Goal: Task Accomplishment & Management: Manage account settings

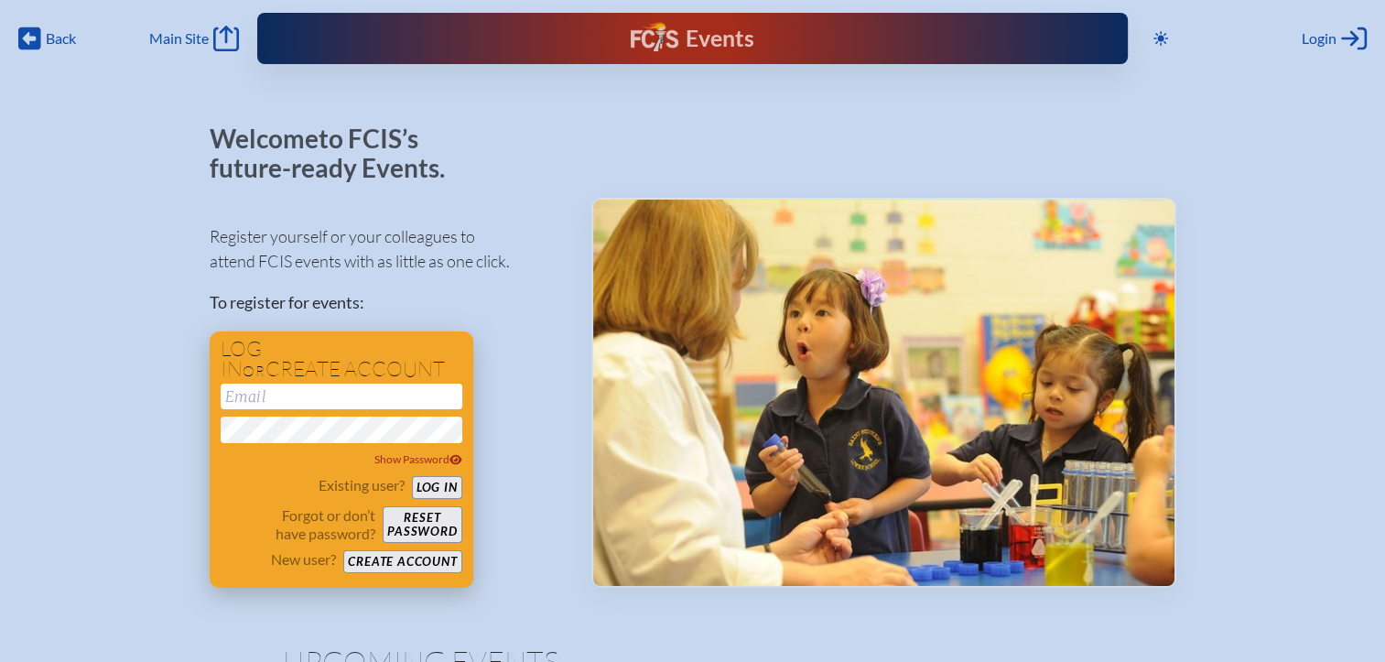
type input "[EMAIL_ADDRESS][DOMAIN_NAME]"
click at [427, 486] on button "Log in" at bounding box center [437, 487] width 50 height 23
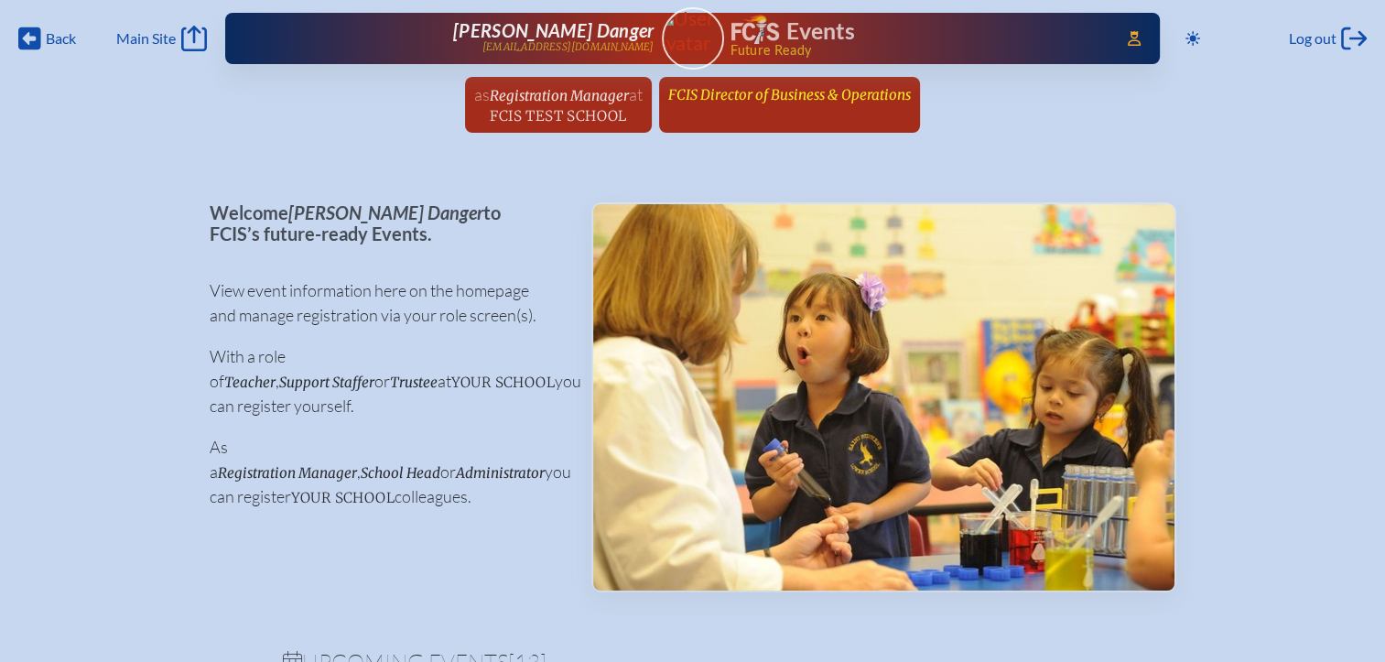
click at [739, 96] on span "FCIS Director of Business & Operations" at bounding box center [789, 94] width 243 height 17
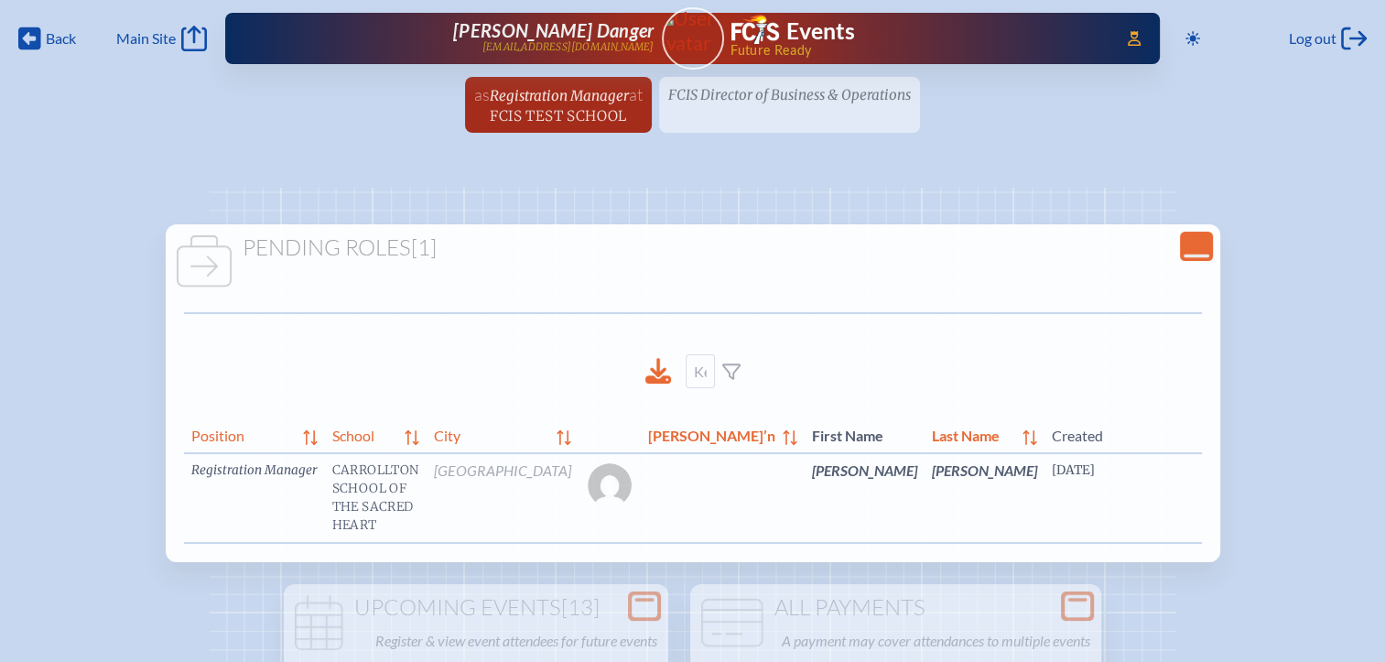
scroll to position [0, 69]
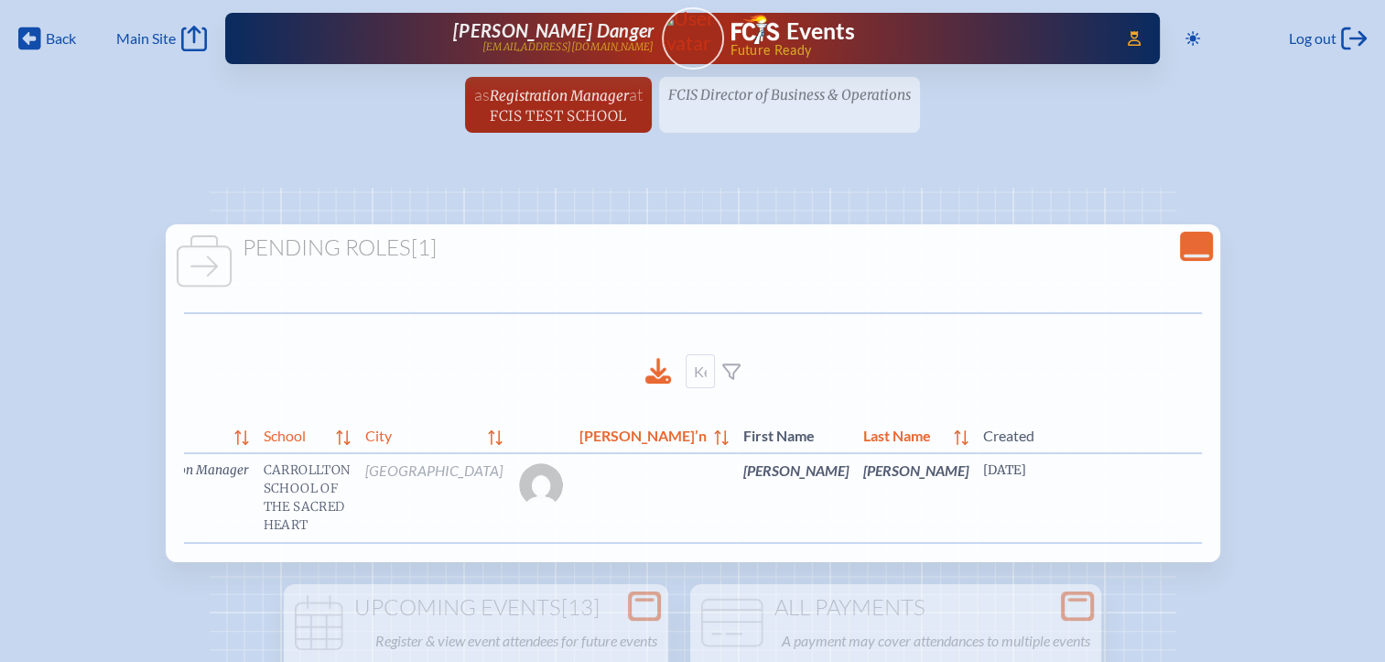
click at [1323, 510] on link "edit Person’s Details" at bounding box center [1353, 498] width 61 height 58
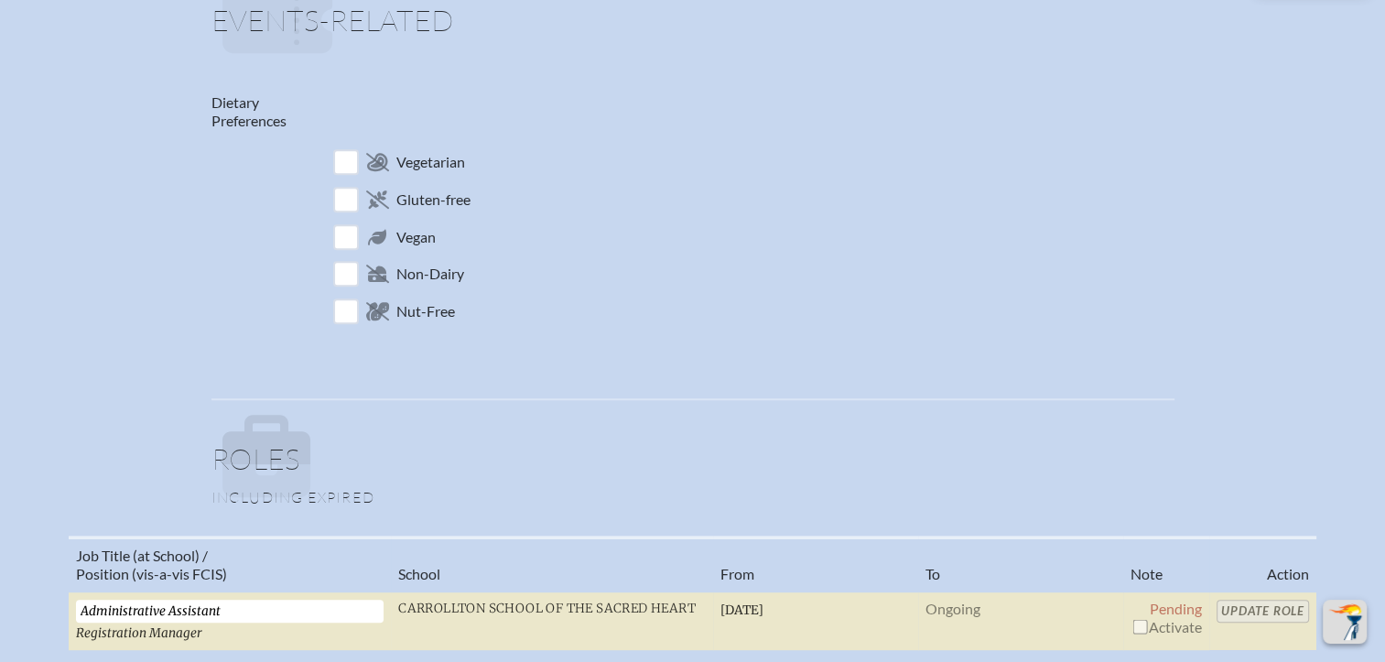
scroll to position [1190, 0]
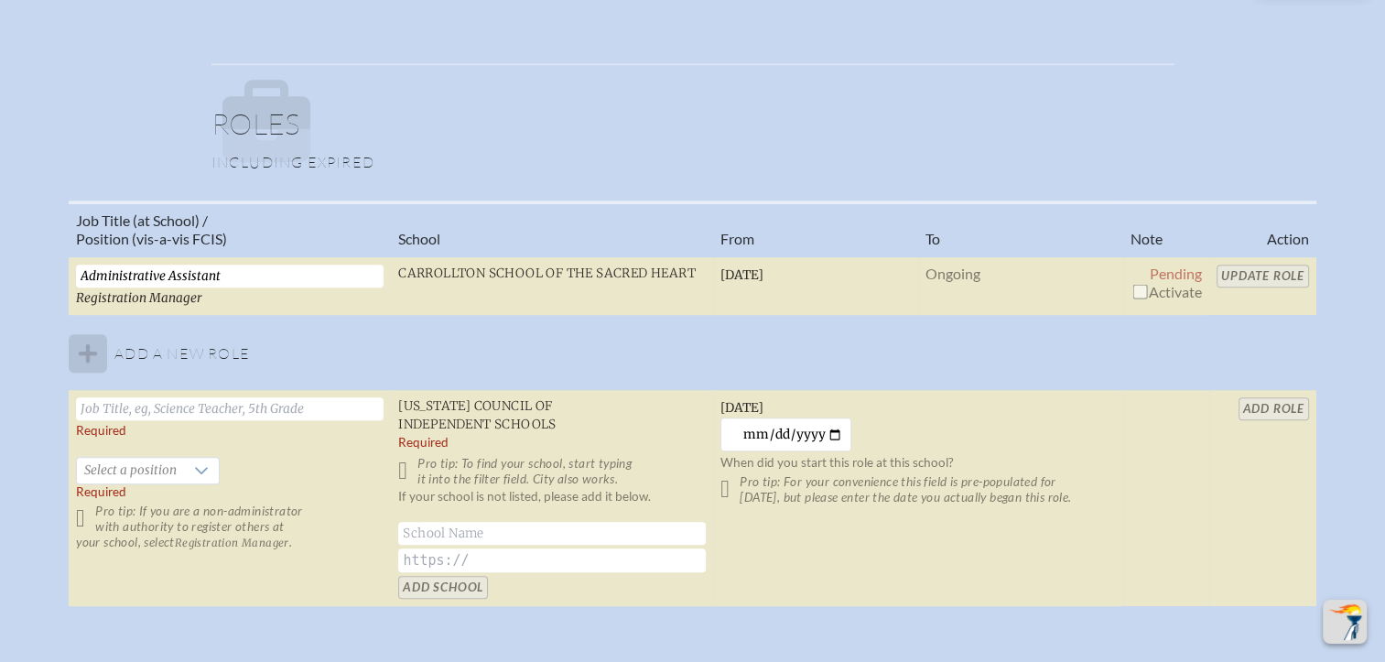
drag, startPoint x: 1138, startPoint y: 280, endPoint x: 1201, endPoint y: 287, distance: 63.6
click at [1139, 284] on input "checkbox" at bounding box center [1139, 291] width 15 height 15
checkbox input "true"
click at [1263, 275] on input "Update Role" at bounding box center [1262, 275] width 92 height 23
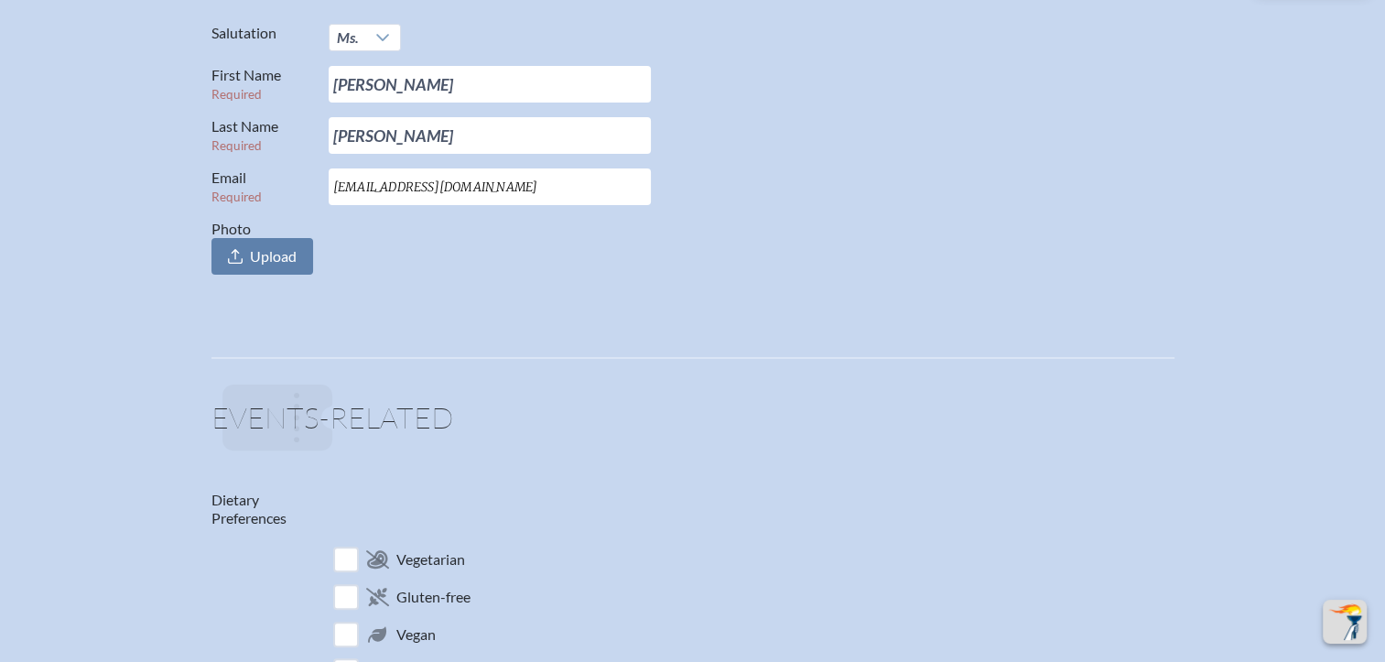
scroll to position [0, 0]
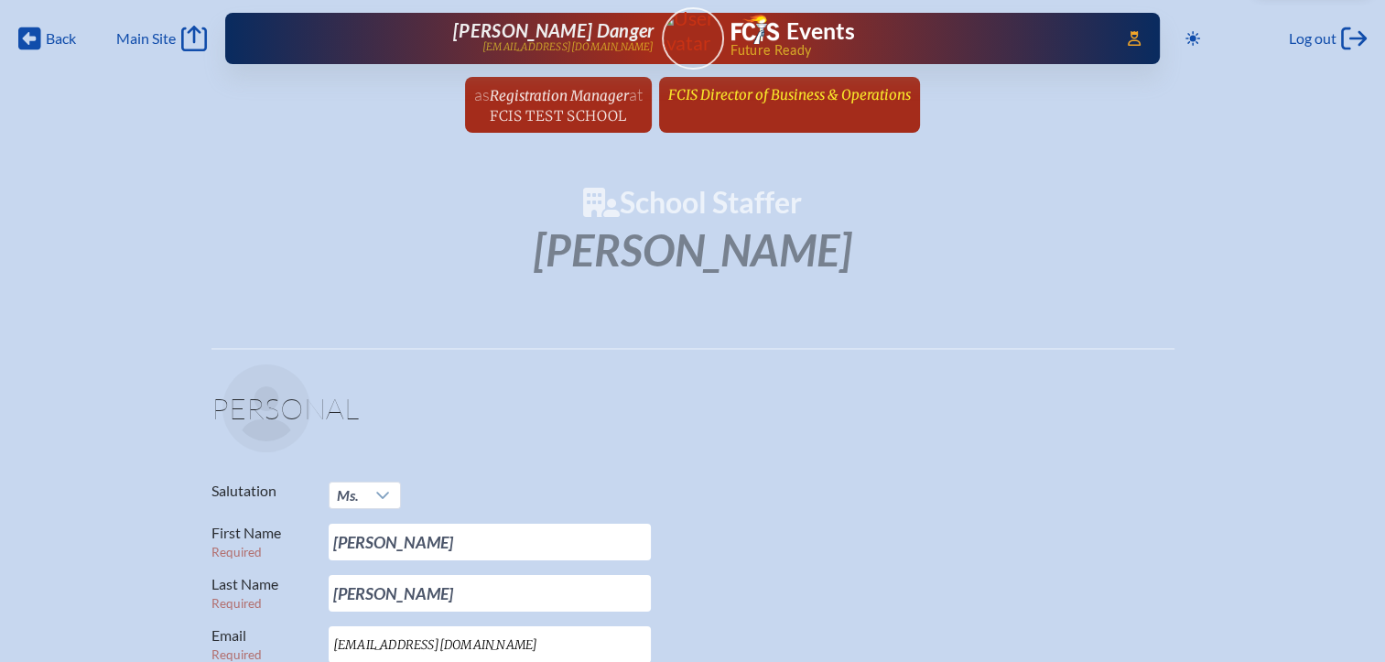
click at [731, 95] on span "FCIS Director of Business & Operations" at bounding box center [789, 94] width 243 height 17
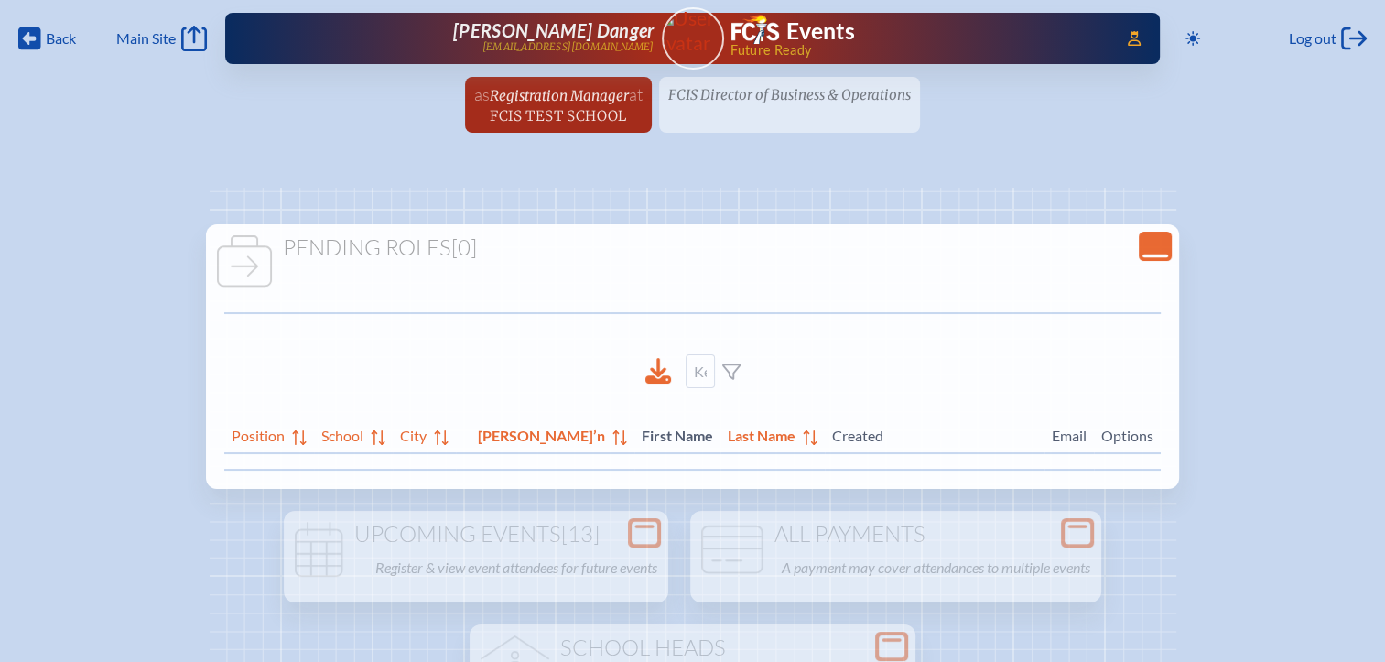
click at [1142, 250] on icon "Close Console" at bounding box center [1155, 246] width 26 height 26
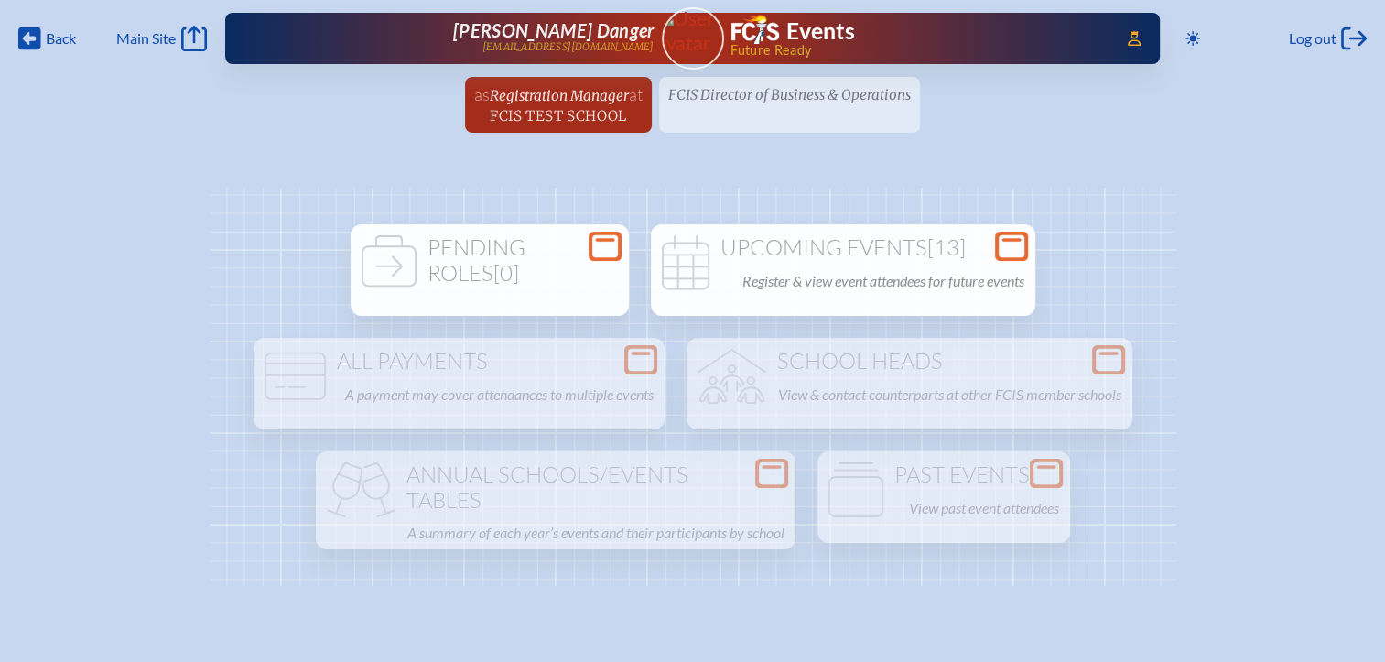
click at [991, 260] on div "Upcoming Events [13] Register & view event attendees for future events" at bounding box center [842, 264] width 377 height 59
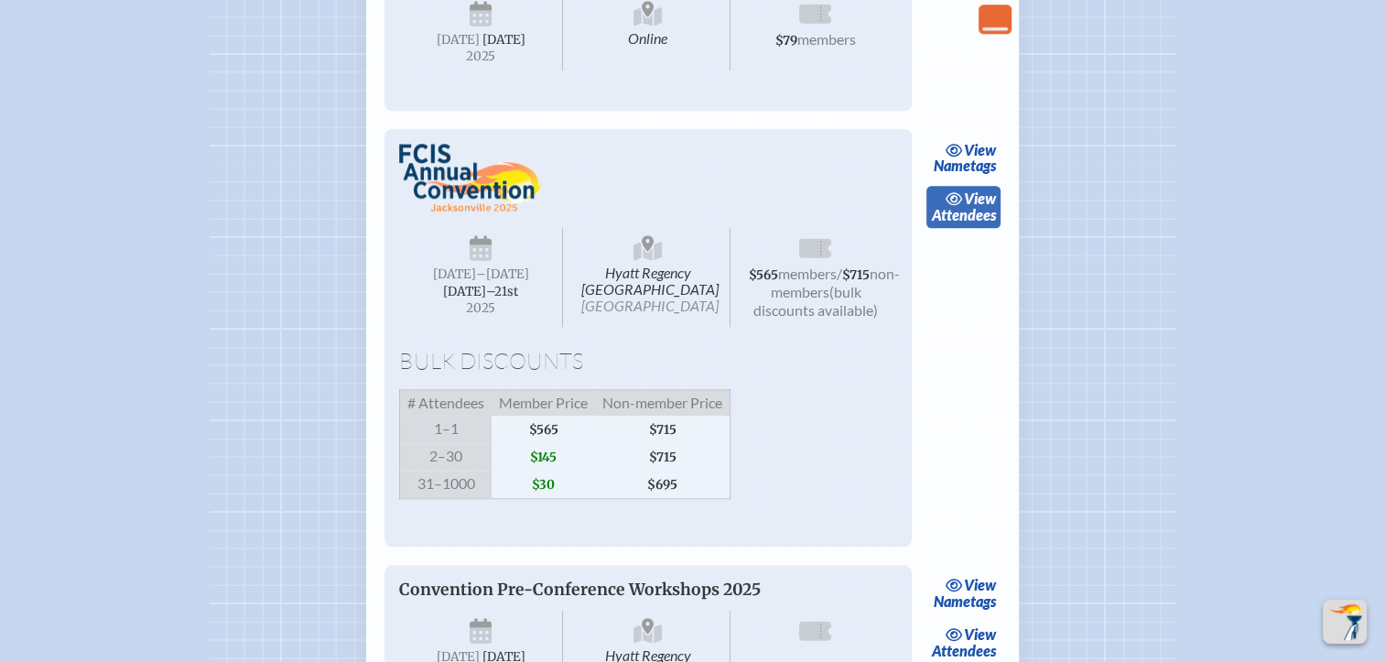
scroll to position [1464, 0]
click at [971, 229] on link "view Attendees" at bounding box center [963, 208] width 74 height 42
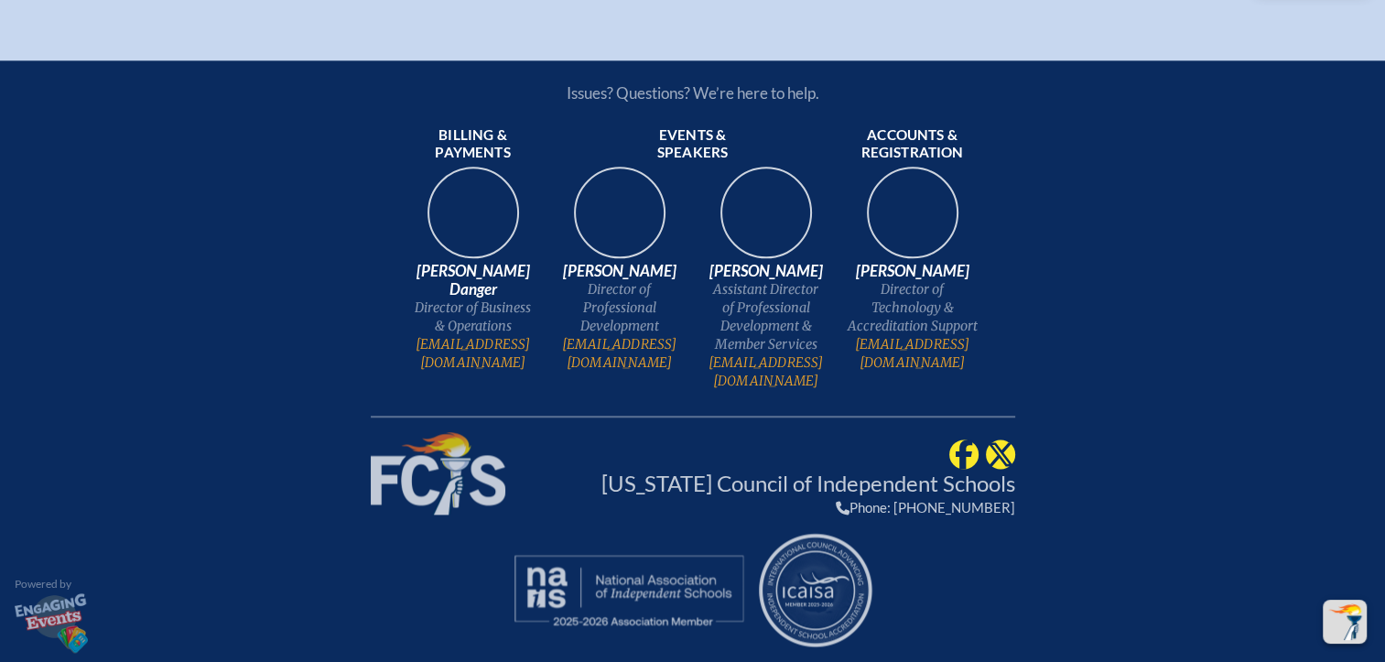
scroll to position [23714, 14]
